Goal: Task Accomplishment & Management: Manage account settings

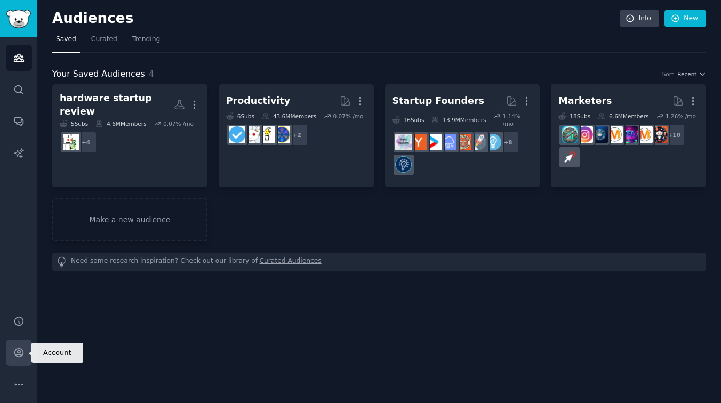
click at [13, 350] on icon "Sidebar" at bounding box center [18, 352] width 11 height 11
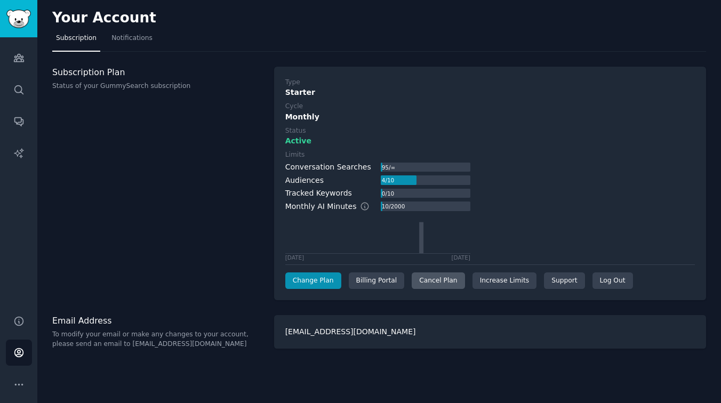
click at [436, 280] on div "Cancel Plan" at bounding box center [438, 280] width 53 height 17
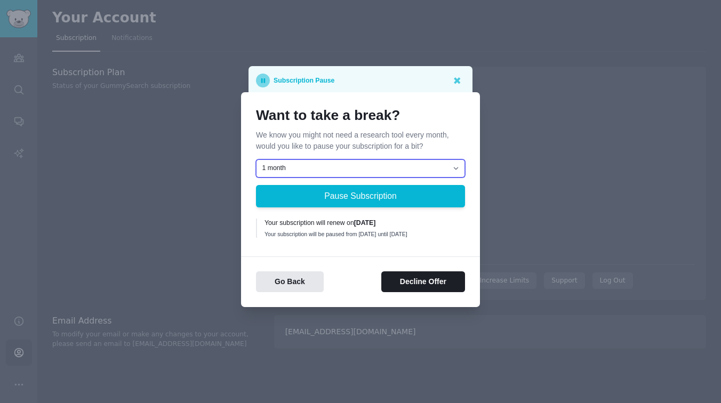
click at [327, 165] on select "1 month 2 months 3 months Choose a custom date to resume" at bounding box center [360, 168] width 209 height 18
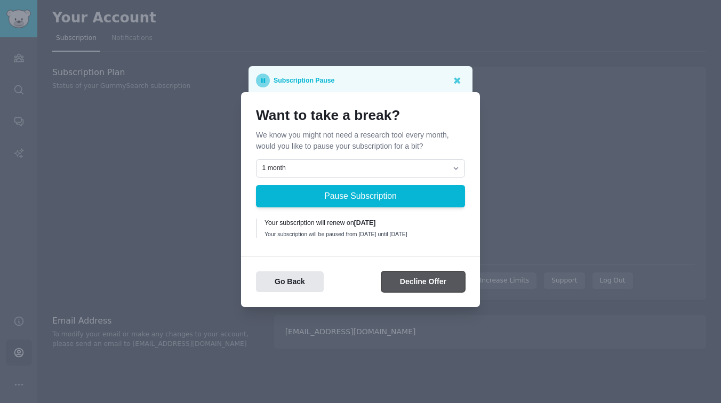
click at [423, 291] on button "Decline Offer" at bounding box center [423, 281] width 84 height 21
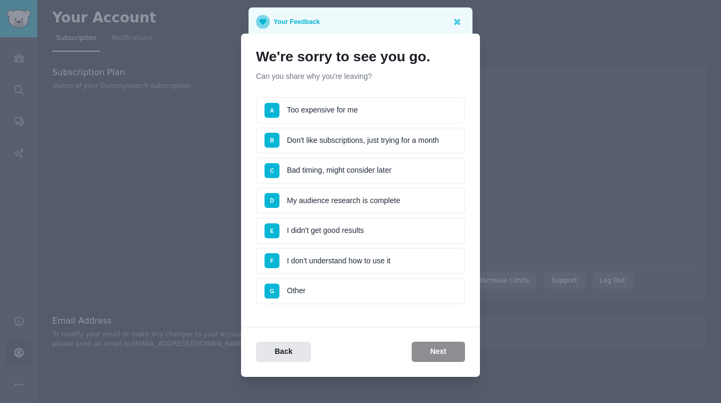
click at [366, 108] on li "A Too expensive for me" at bounding box center [360, 110] width 209 height 27
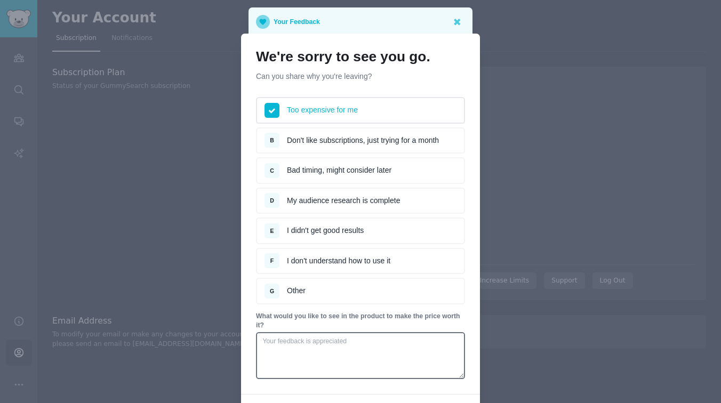
scroll to position [15, 0]
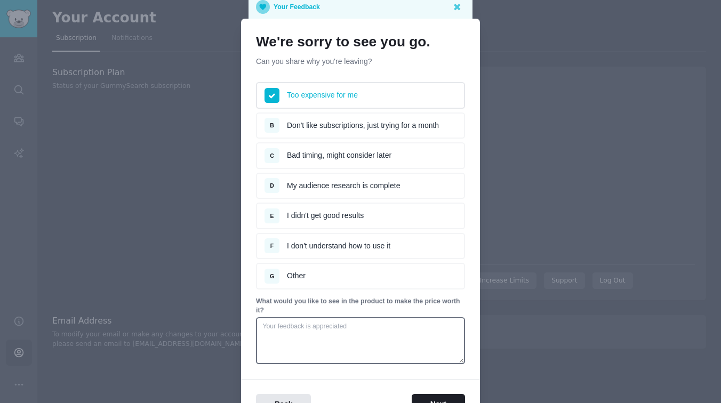
click at [309, 280] on li "G Other" at bounding box center [360, 276] width 209 height 27
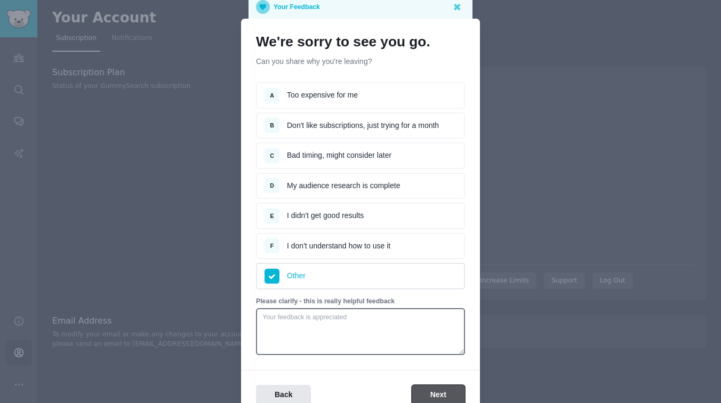
click at [426, 396] on button "Next" at bounding box center [438, 395] width 53 height 21
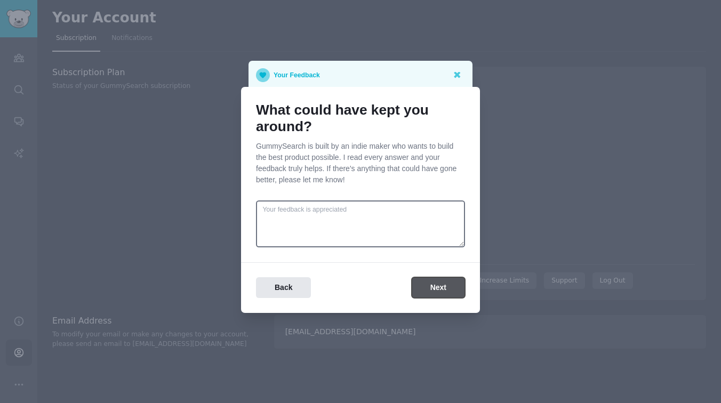
scroll to position [0, 0]
click at [439, 291] on button "Next" at bounding box center [438, 287] width 53 height 21
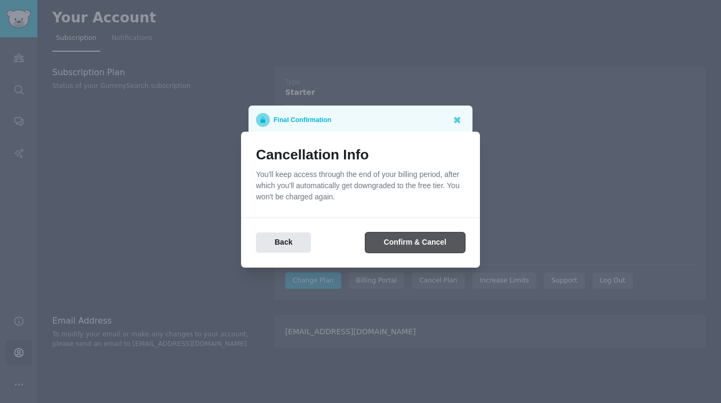
click at [437, 232] on button "Confirm & Cancel" at bounding box center [415, 242] width 100 height 21
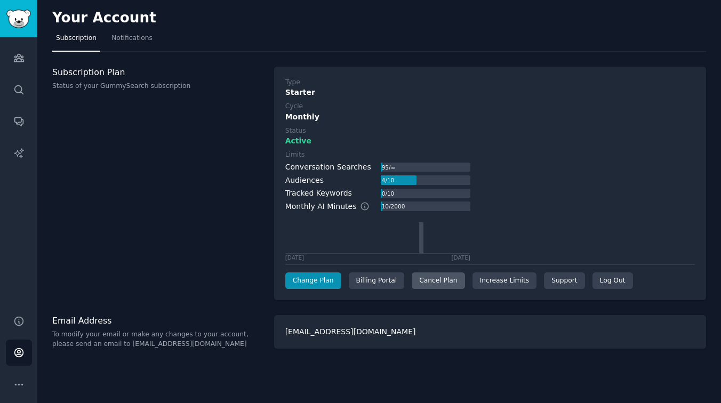
click at [445, 287] on div "Cancel Plan" at bounding box center [438, 280] width 53 height 17
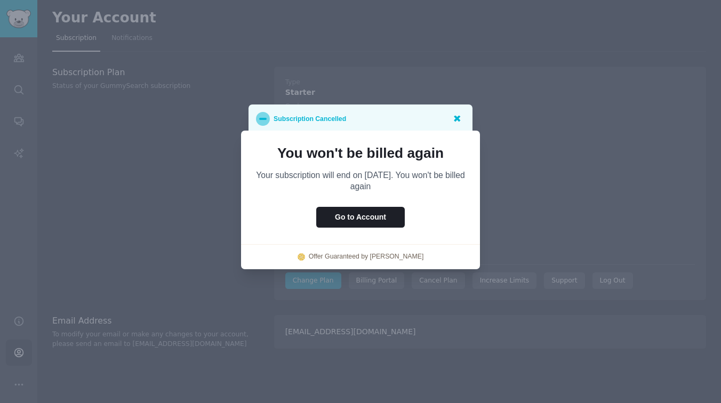
click at [453, 119] on icon at bounding box center [456, 117] width 11 height 11
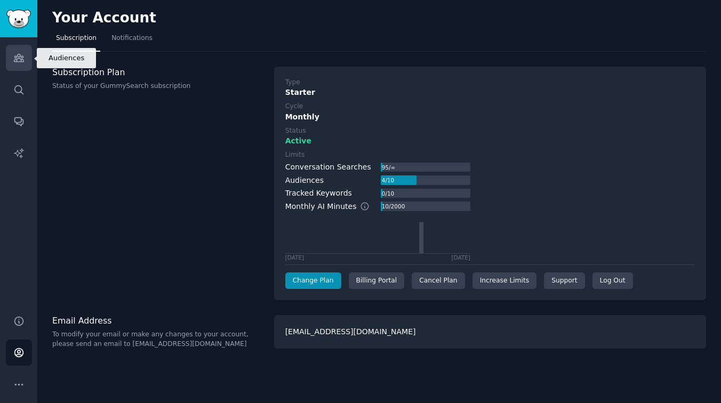
click at [14, 54] on icon "Sidebar" at bounding box center [18, 57] width 11 height 11
